Goal: Information Seeking & Learning: Learn about a topic

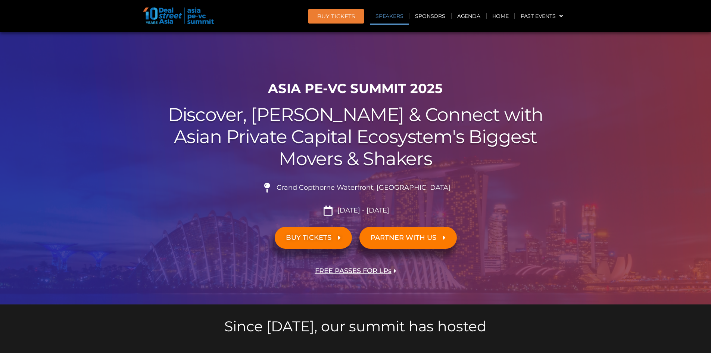
click at [388, 15] on link "Speakers" at bounding box center [389, 15] width 39 height 17
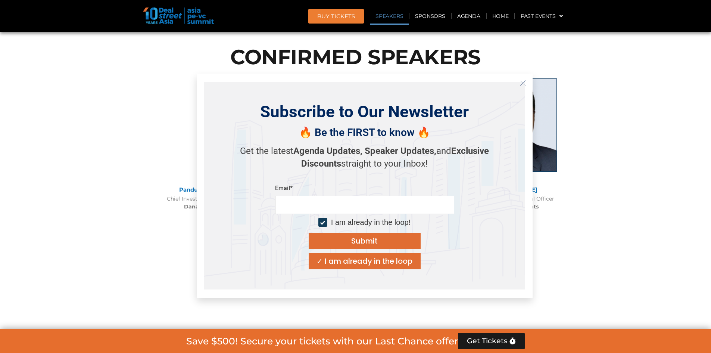
scroll to position [811, 0]
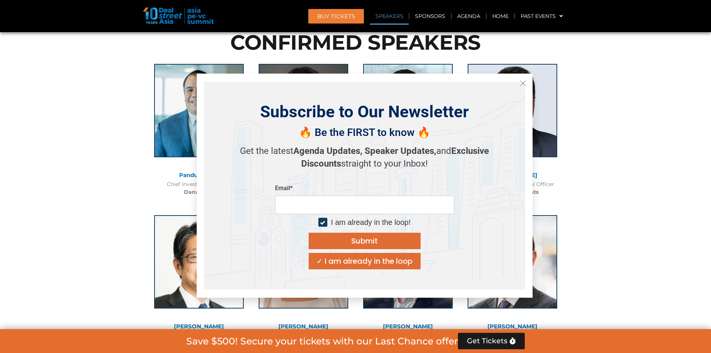
click at [527, 86] on button "Close" at bounding box center [523, 83] width 12 height 12
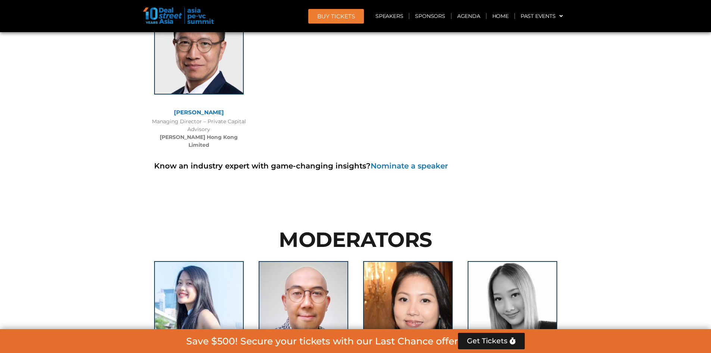
scroll to position [4763, 0]
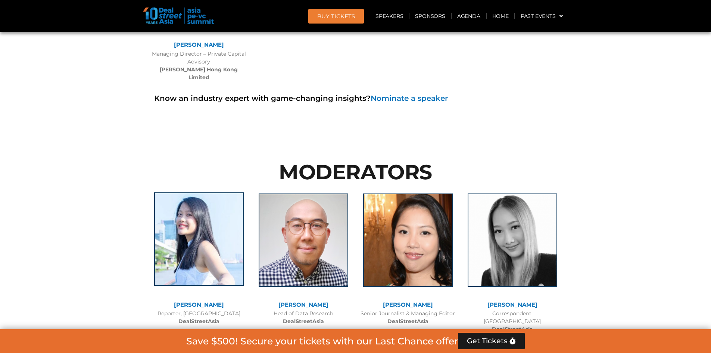
click at [184, 209] on img at bounding box center [199, 238] width 90 height 93
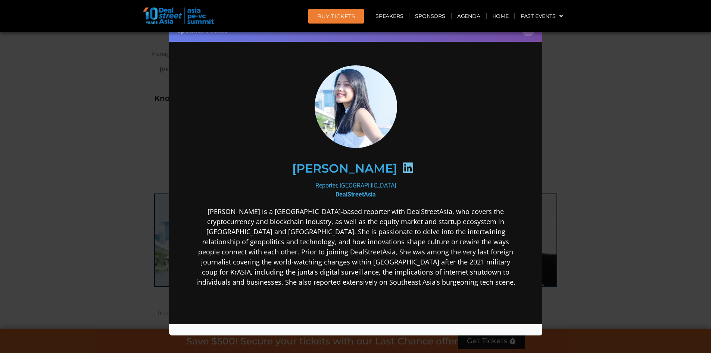
scroll to position [0, 0]
click at [114, 101] on div "Speaker Profile ×" at bounding box center [355, 176] width 711 height 353
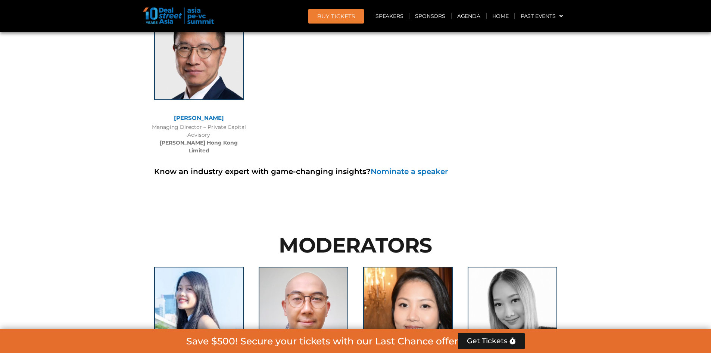
scroll to position [4614, 0]
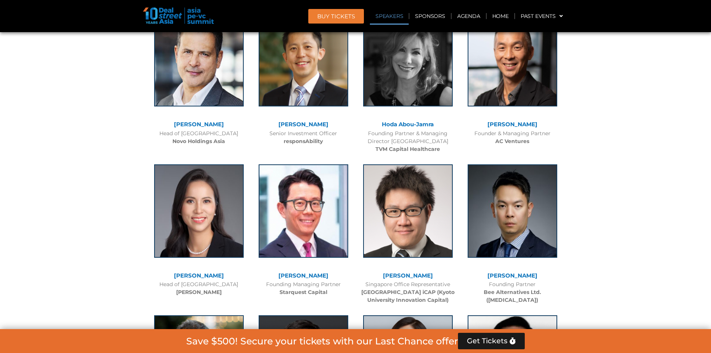
click at [389, 17] on link "Speakers" at bounding box center [389, 15] width 39 height 17
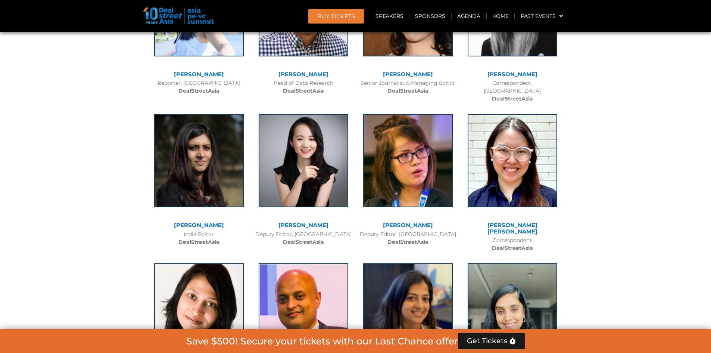
scroll to position [4769, 0]
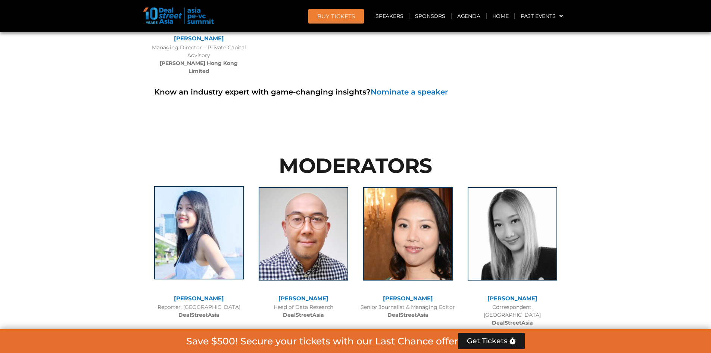
click at [207, 202] on img at bounding box center [199, 232] width 90 height 93
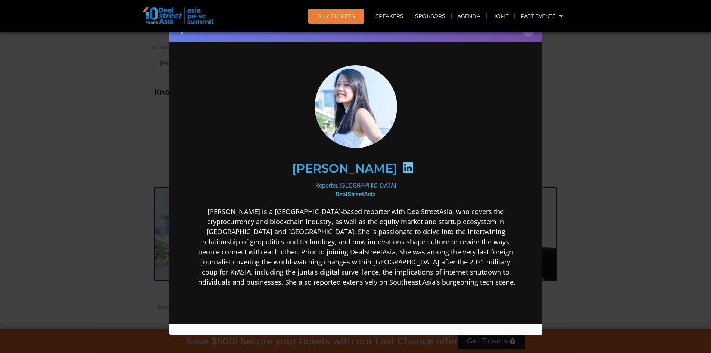
scroll to position [0, 0]
click at [595, 124] on div "Speaker Profile ×" at bounding box center [355, 176] width 711 height 353
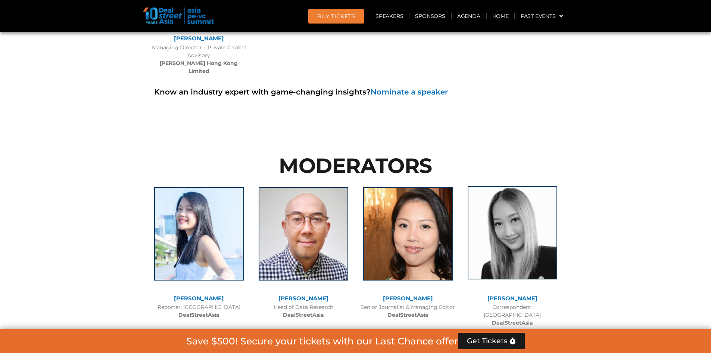
click at [537, 186] on img at bounding box center [513, 232] width 90 height 93
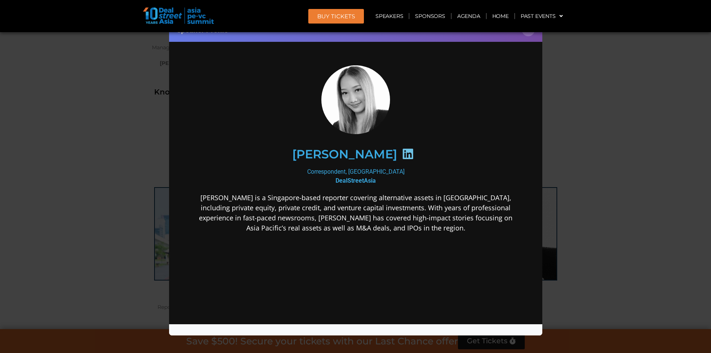
click at [622, 146] on div "Speaker Profile ×" at bounding box center [355, 176] width 711 height 353
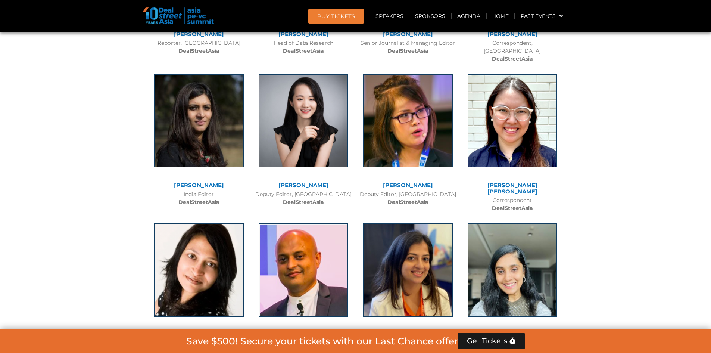
scroll to position [5031, 0]
